Goal: Check status: Check status

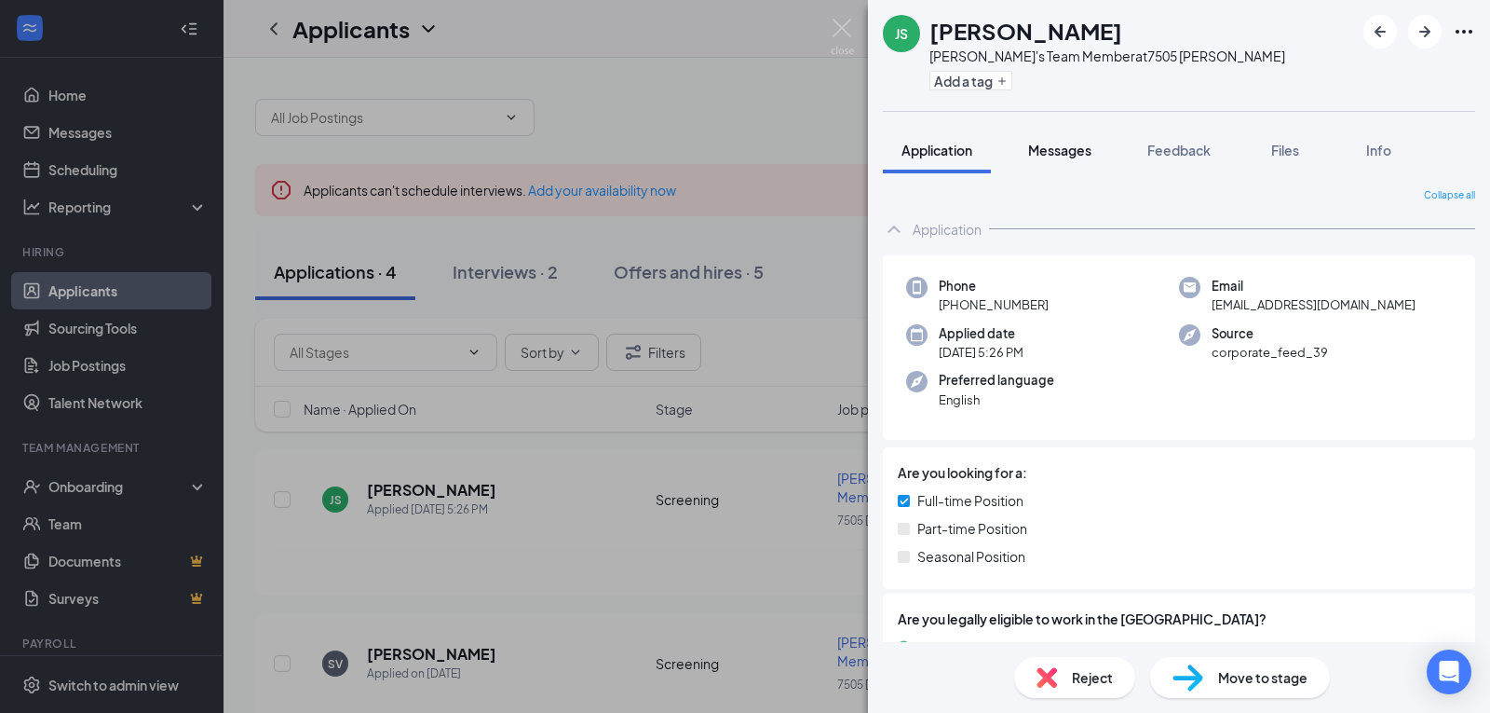
click at [1064, 146] on span "Messages" at bounding box center [1059, 150] width 63 height 17
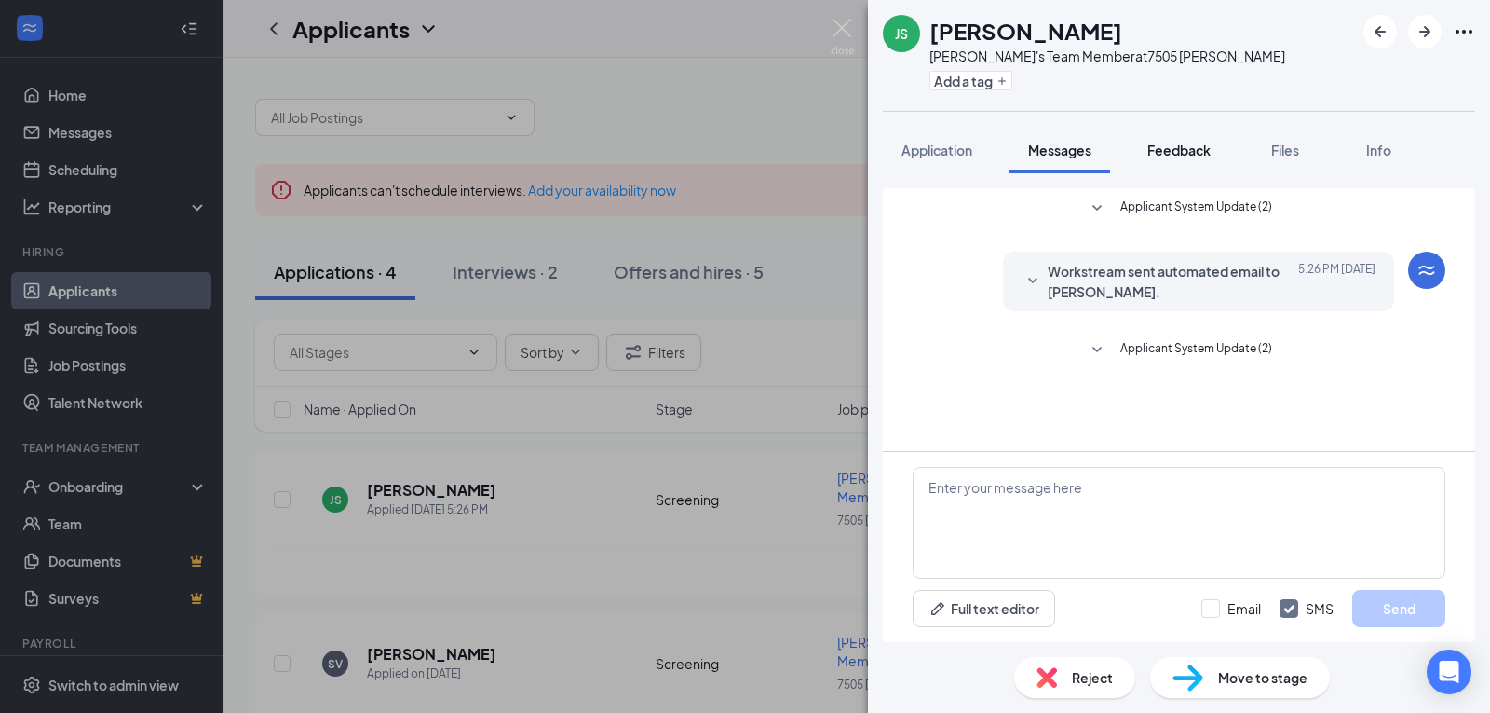
click at [1184, 150] on span "Feedback" at bounding box center [1179, 150] width 63 height 17
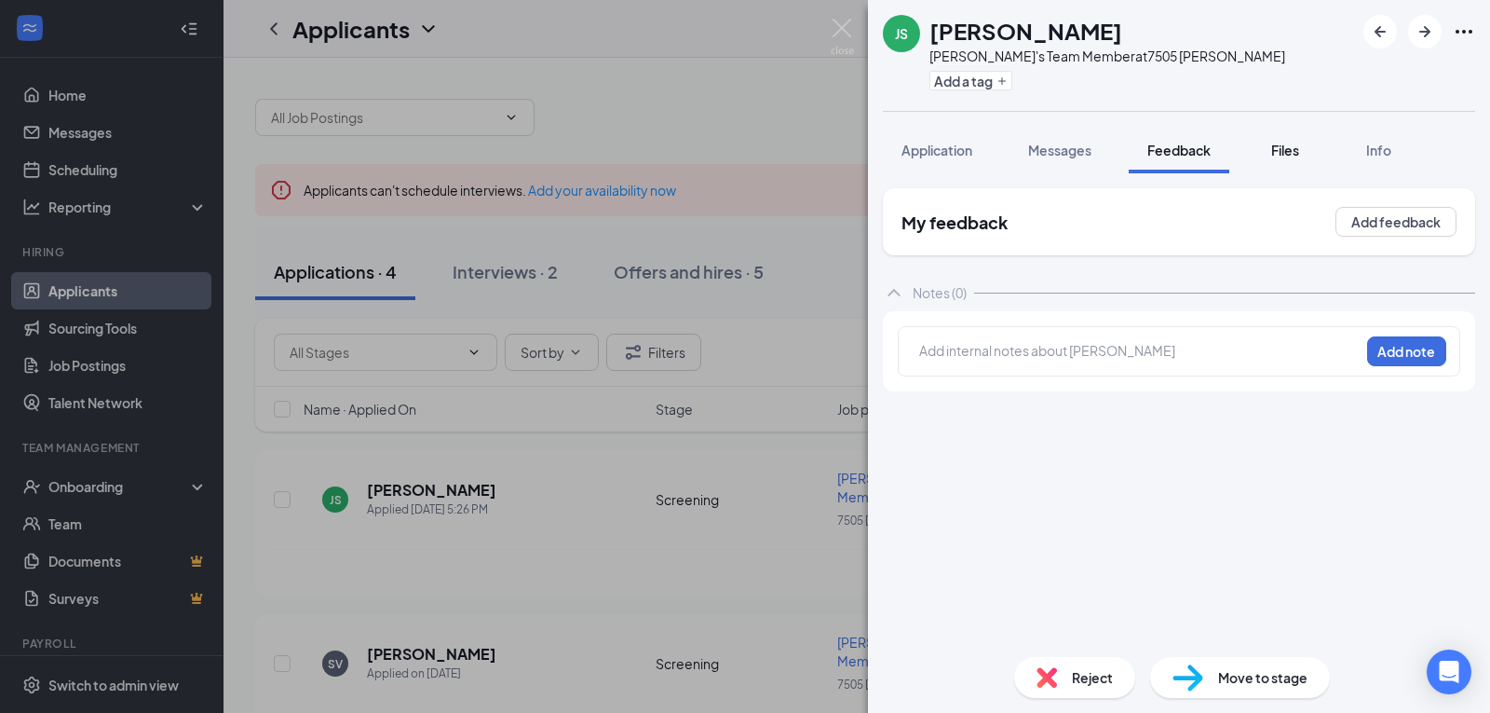
click at [1296, 153] on span "Files" at bounding box center [1285, 150] width 28 height 17
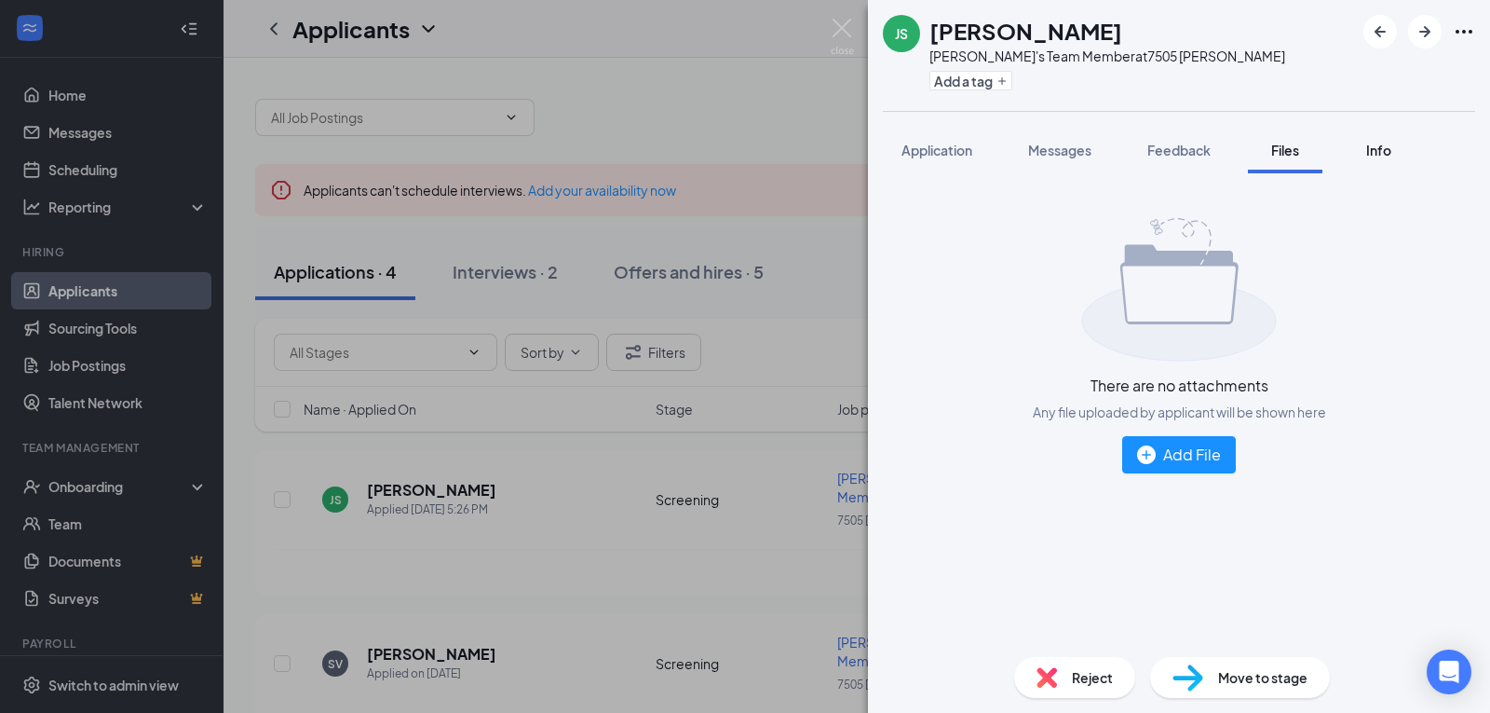
click at [1377, 157] on span "Info" at bounding box center [1378, 150] width 25 height 17
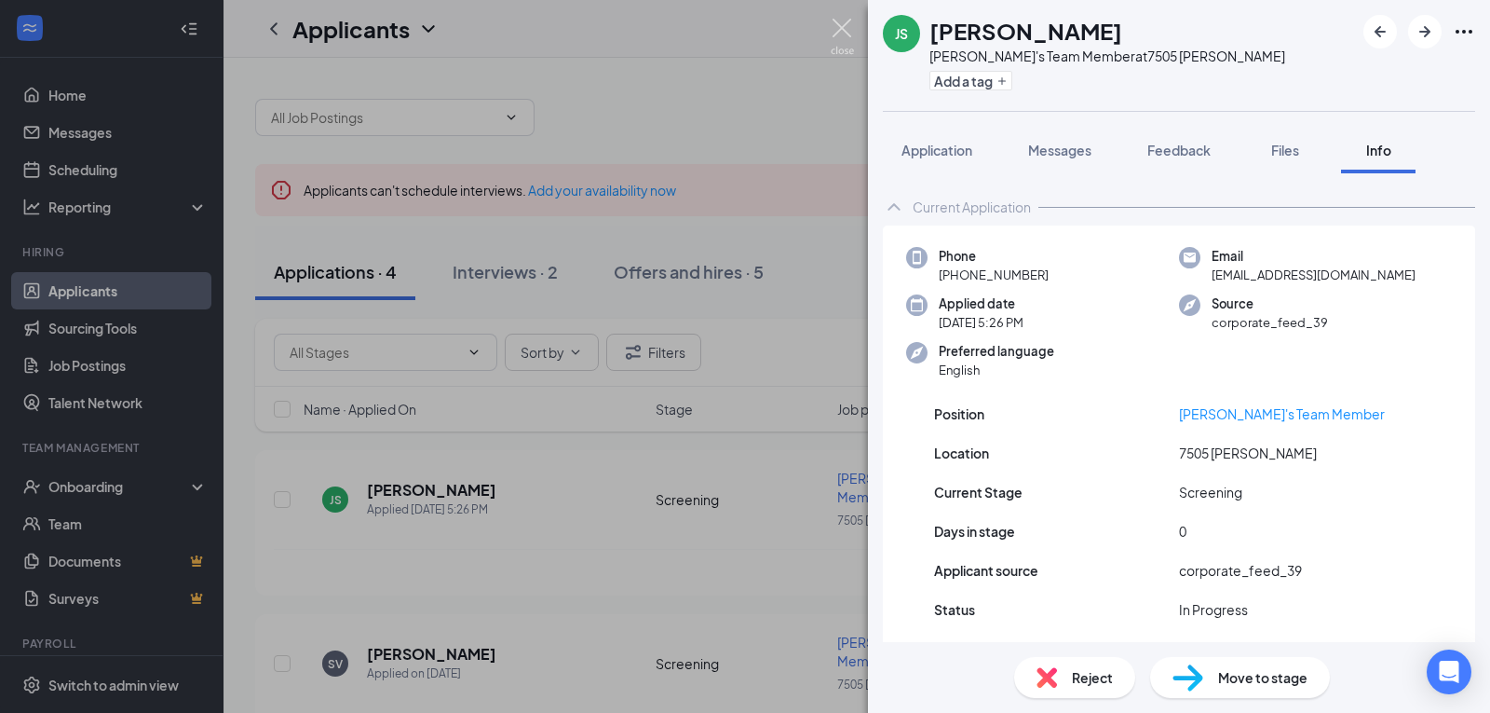
click at [836, 21] on img at bounding box center [842, 37] width 23 height 36
